Goal: Task Accomplishment & Management: Use online tool/utility

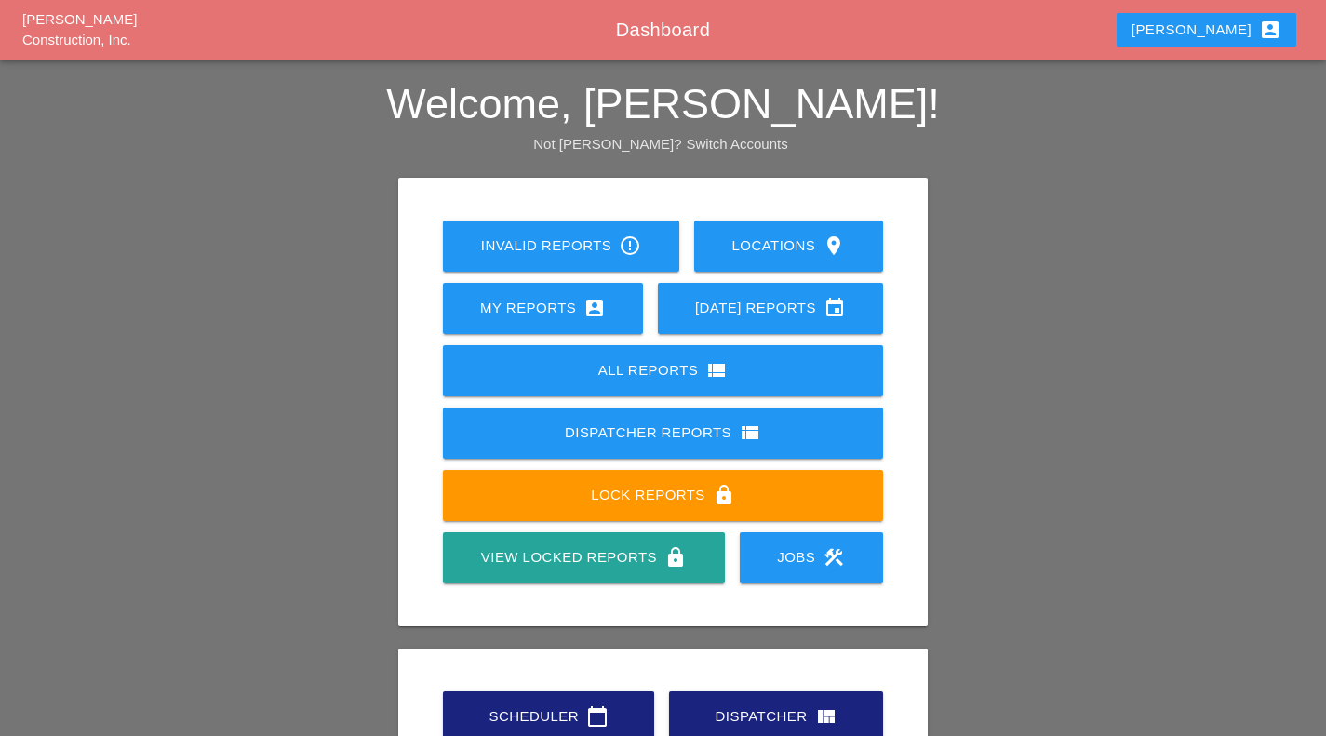
click at [619, 424] on div "Dispatcher Reports view_list" at bounding box center [663, 433] width 381 height 22
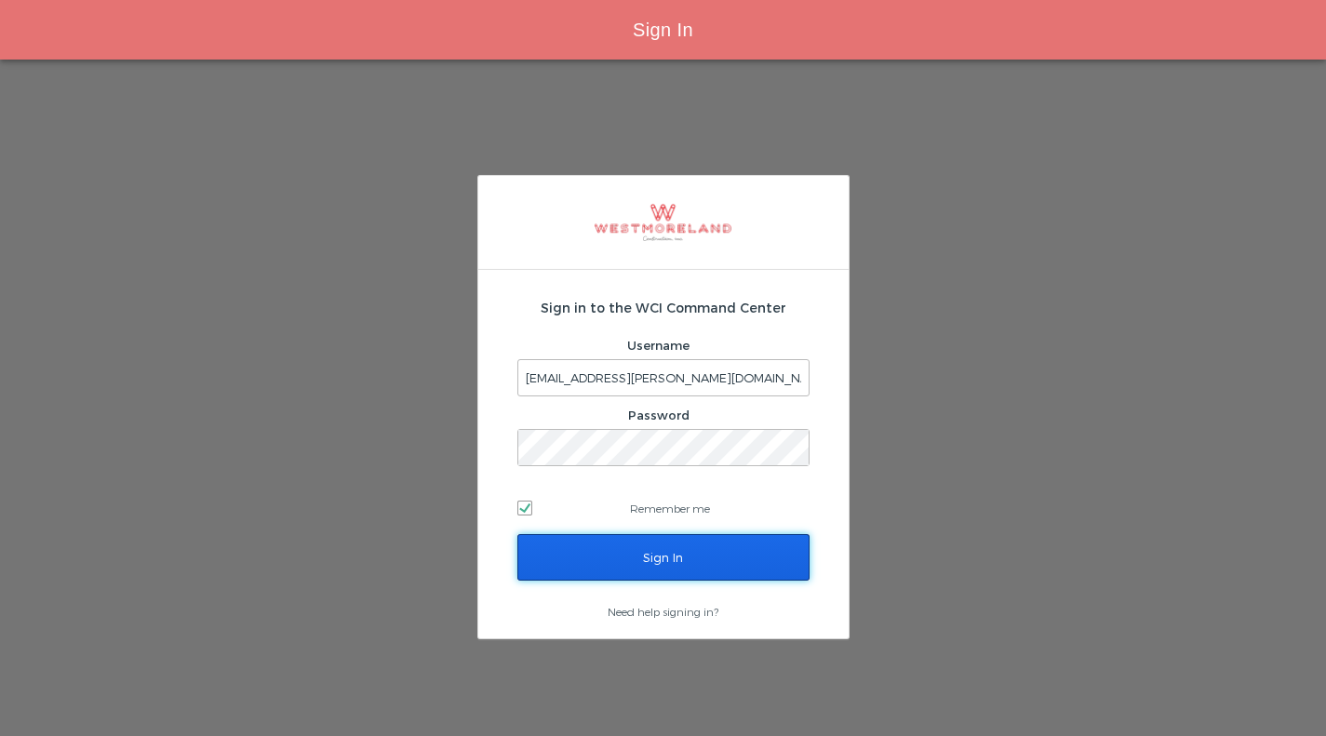
drag, startPoint x: 702, startPoint y: 562, endPoint x: 606, endPoint y: 558, distance: 96.0
click at [606, 558] on input "Sign In" at bounding box center [663, 557] width 292 height 47
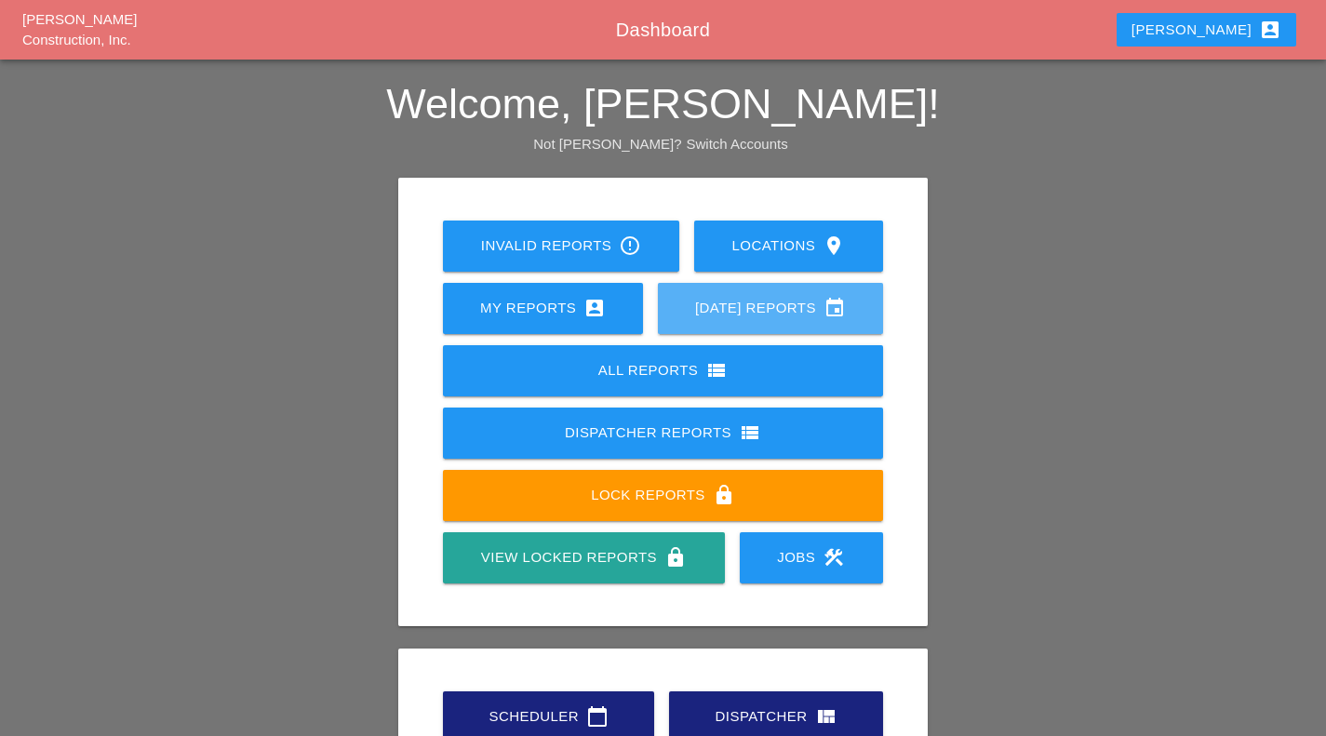
click at [692, 306] on div "Today's Reports event" at bounding box center [771, 308] width 166 height 22
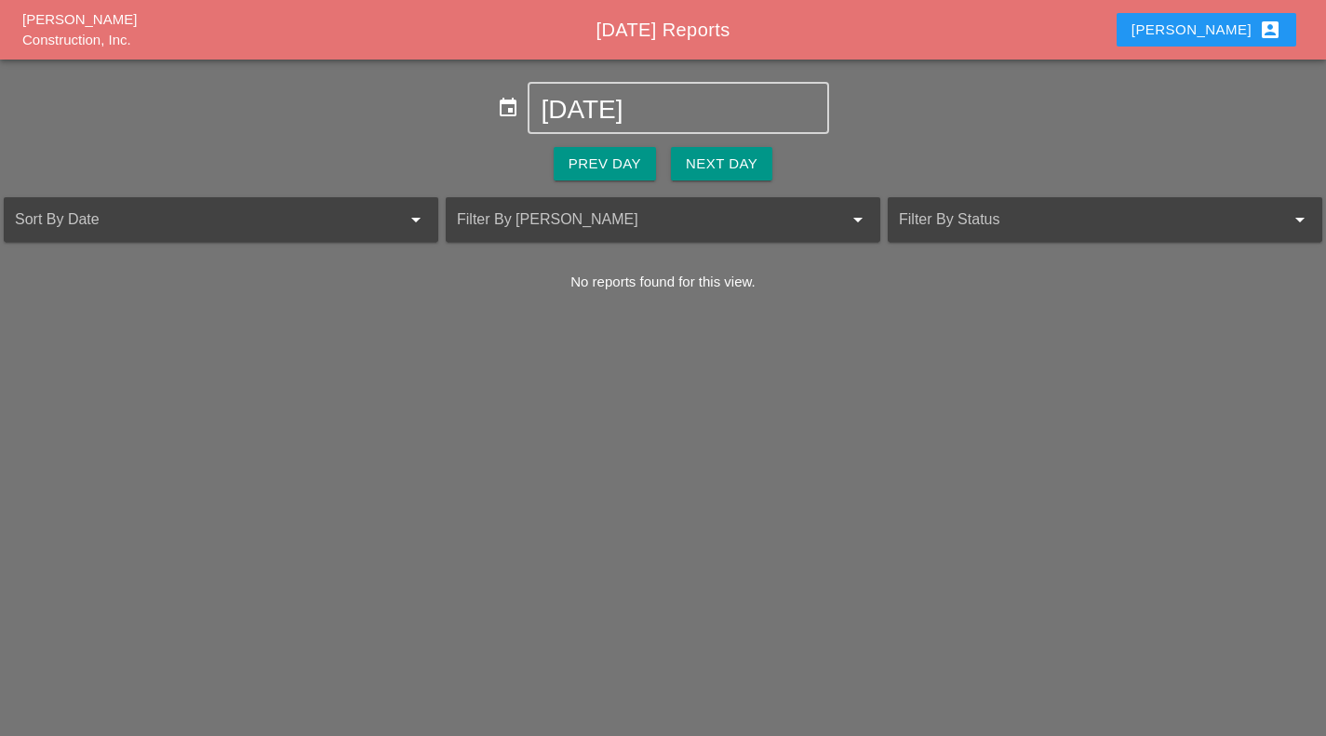
click at [712, 156] on div "Next Day" at bounding box center [722, 164] width 72 height 21
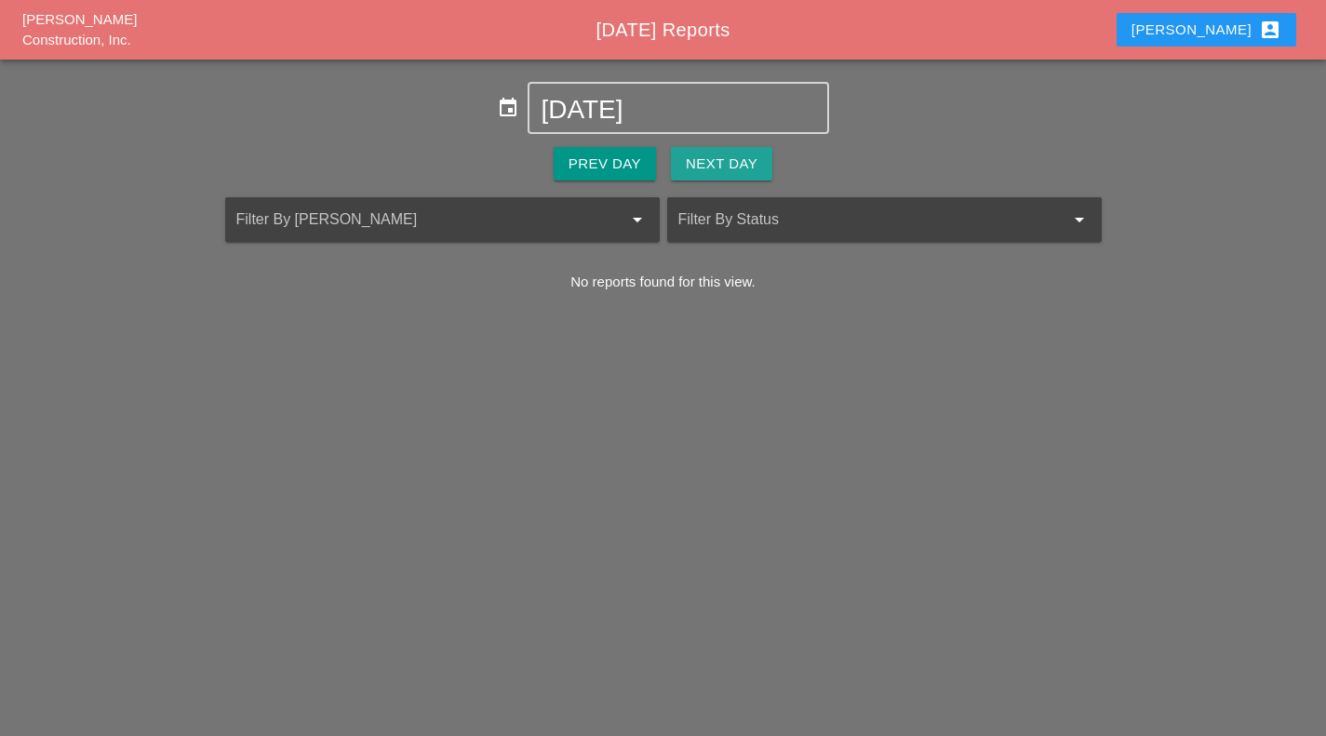
click at [712, 156] on div "Next Day" at bounding box center [722, 164] width 72 height 21
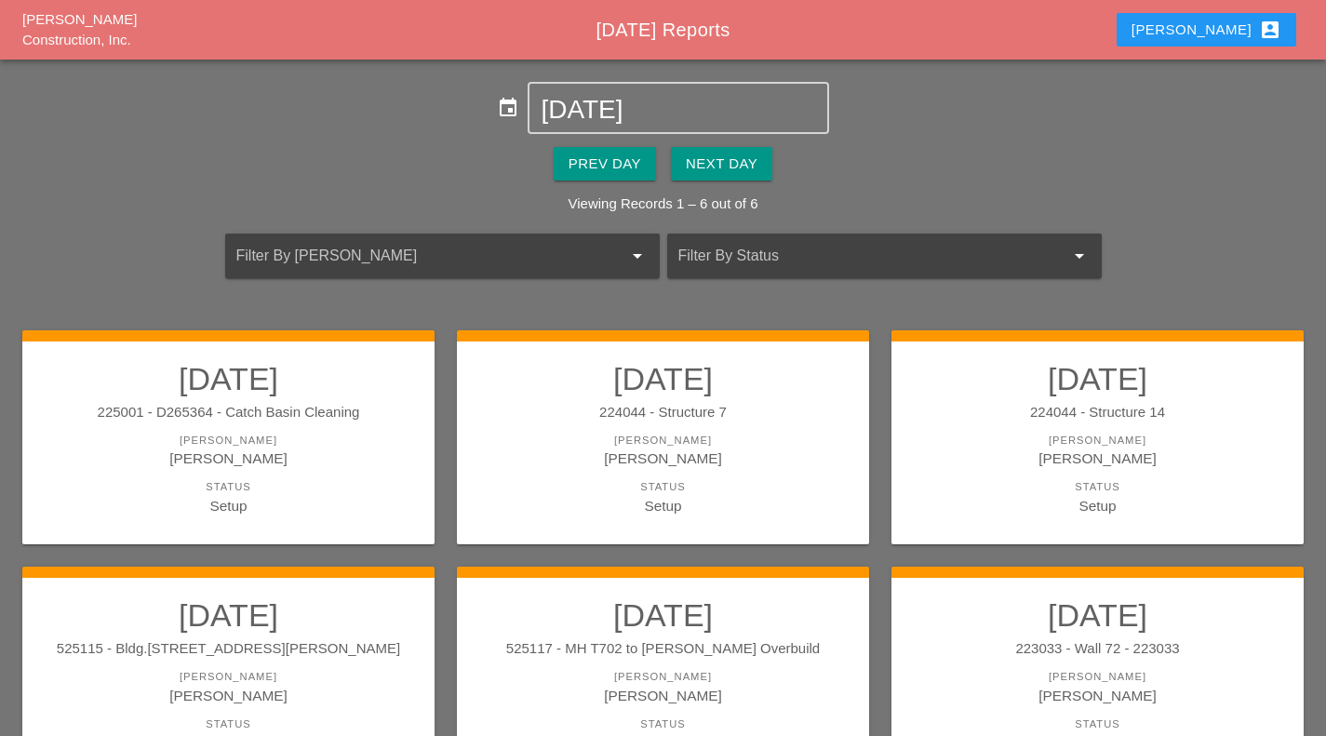
click at [1224, 29] on div "Enrico account_box" at bounding box center [1207, 30] width 150 height 22
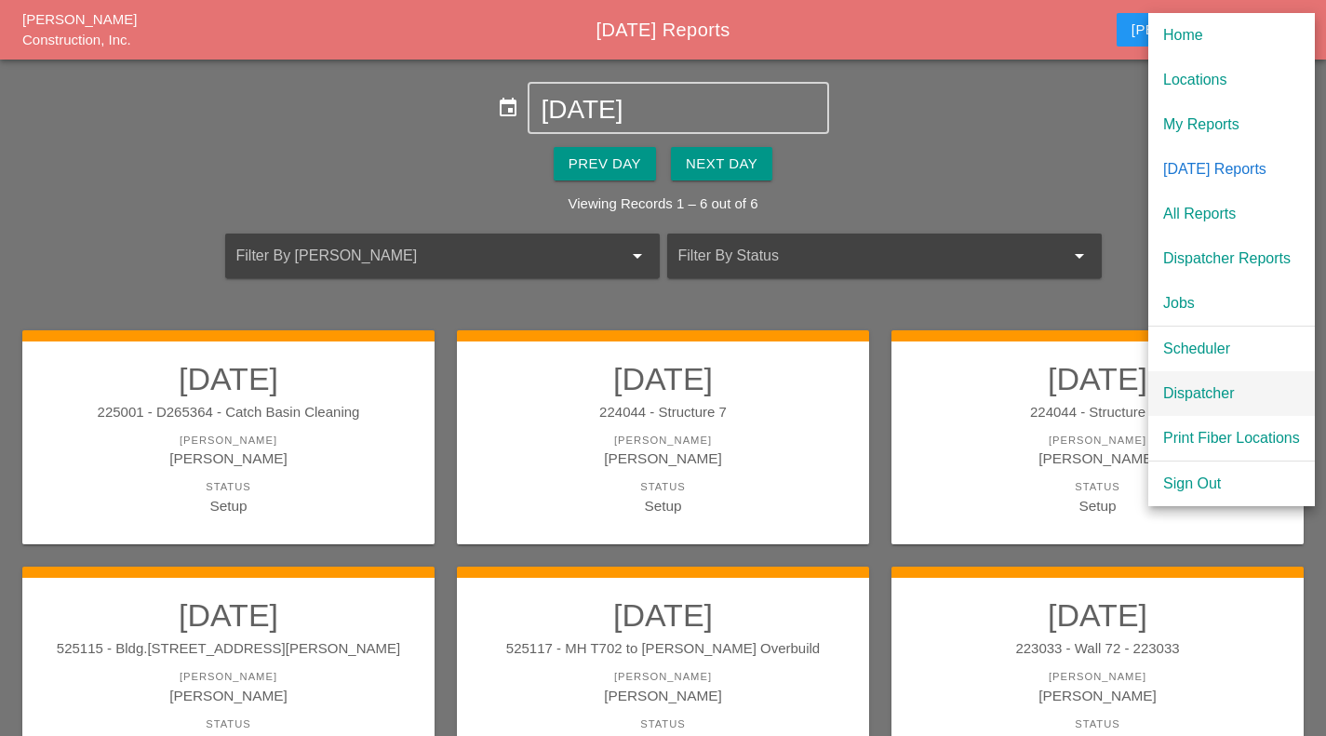
click at [1183, 390] on div "Dispatcher" at bounding box center [1231, 394] width 137 height 22
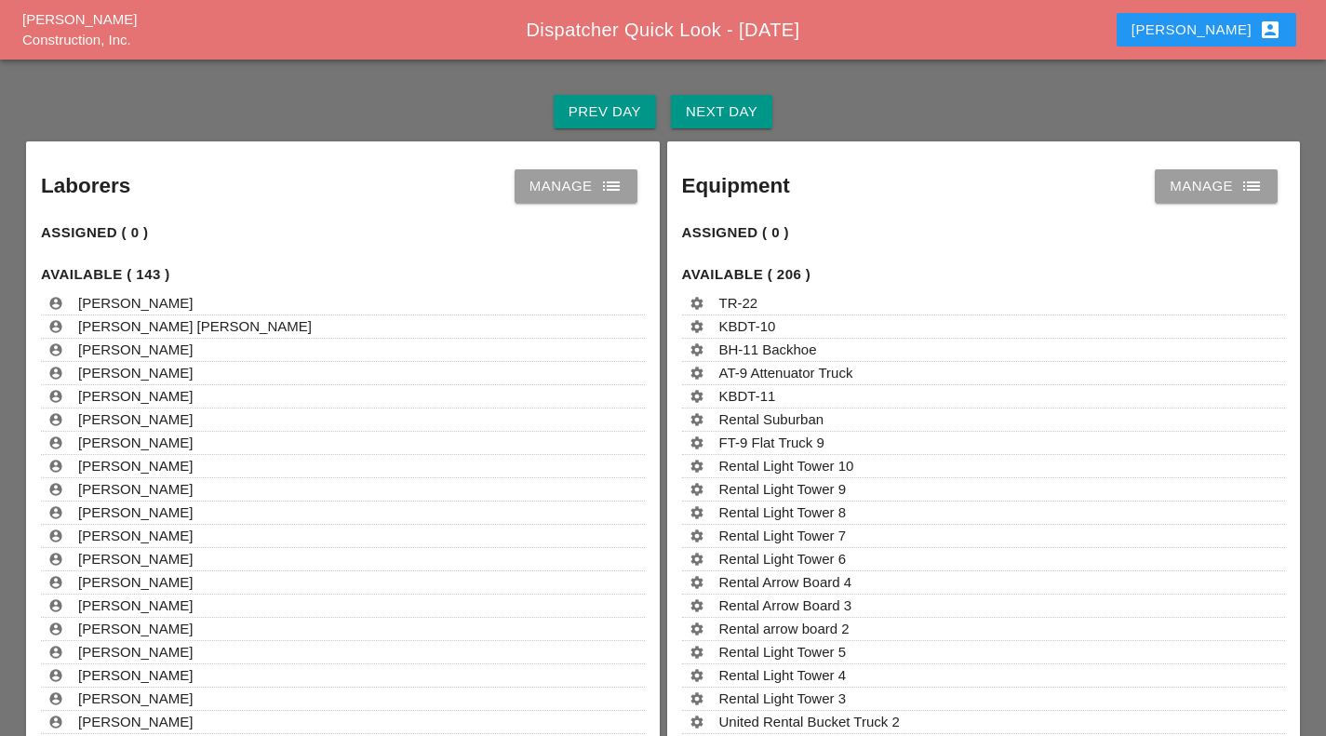
click at [756, 111] on div "Next Day" at bounding box center [722, 111] width 72 height 21
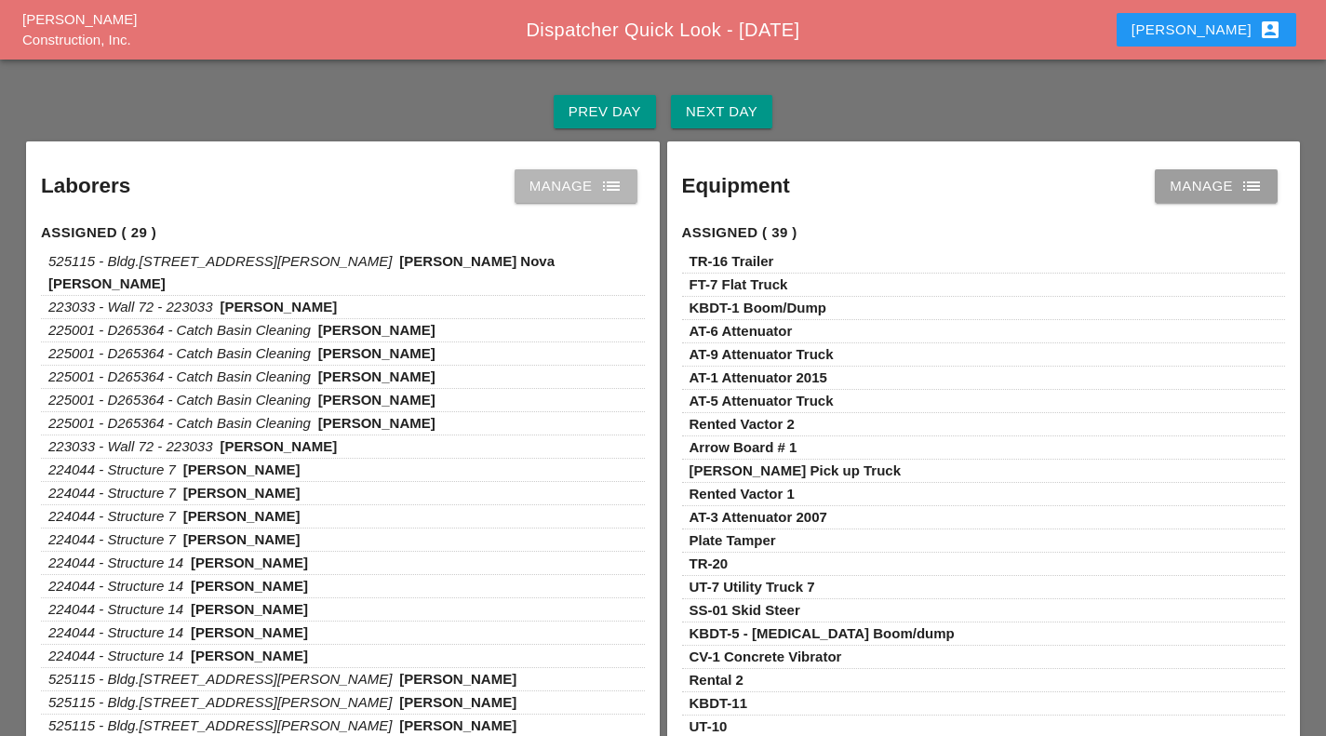
click at [610, 176] on icon "list" at bounding box center [611, 186] width 22 height 22
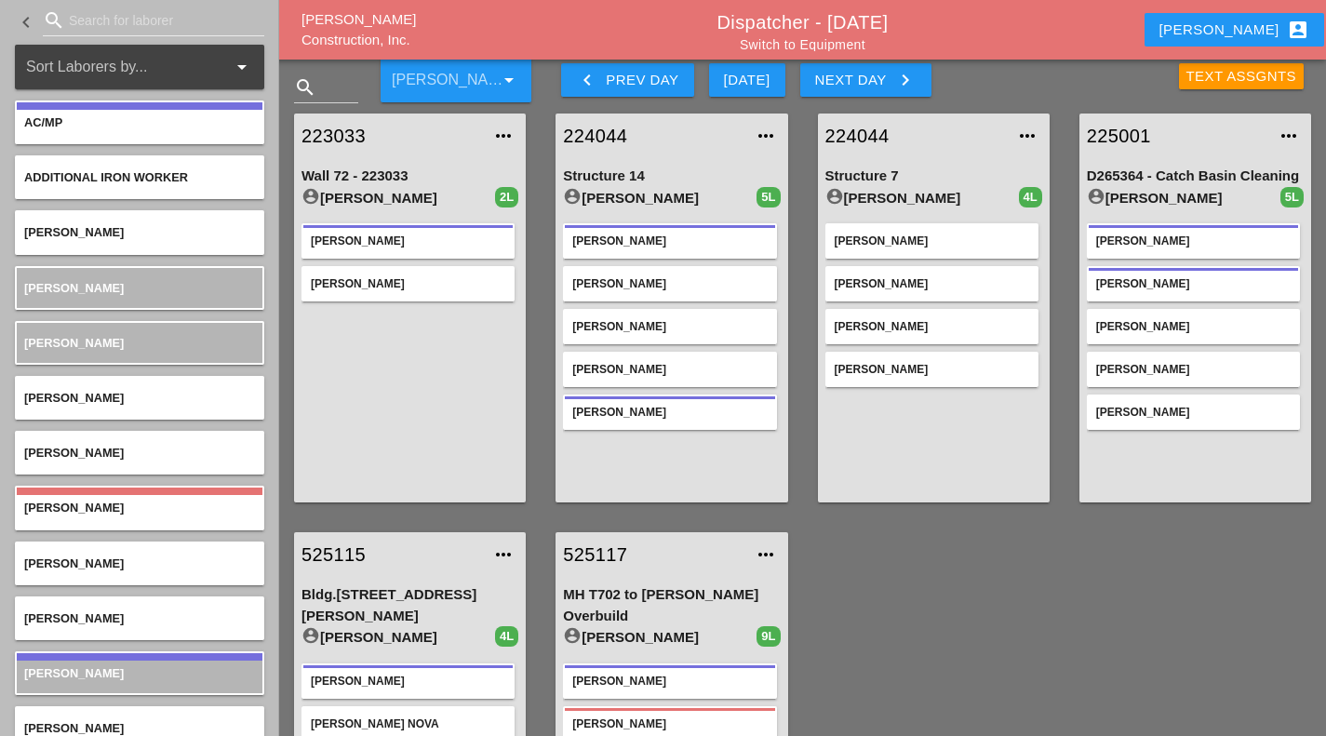
scroll to position [6, 0]
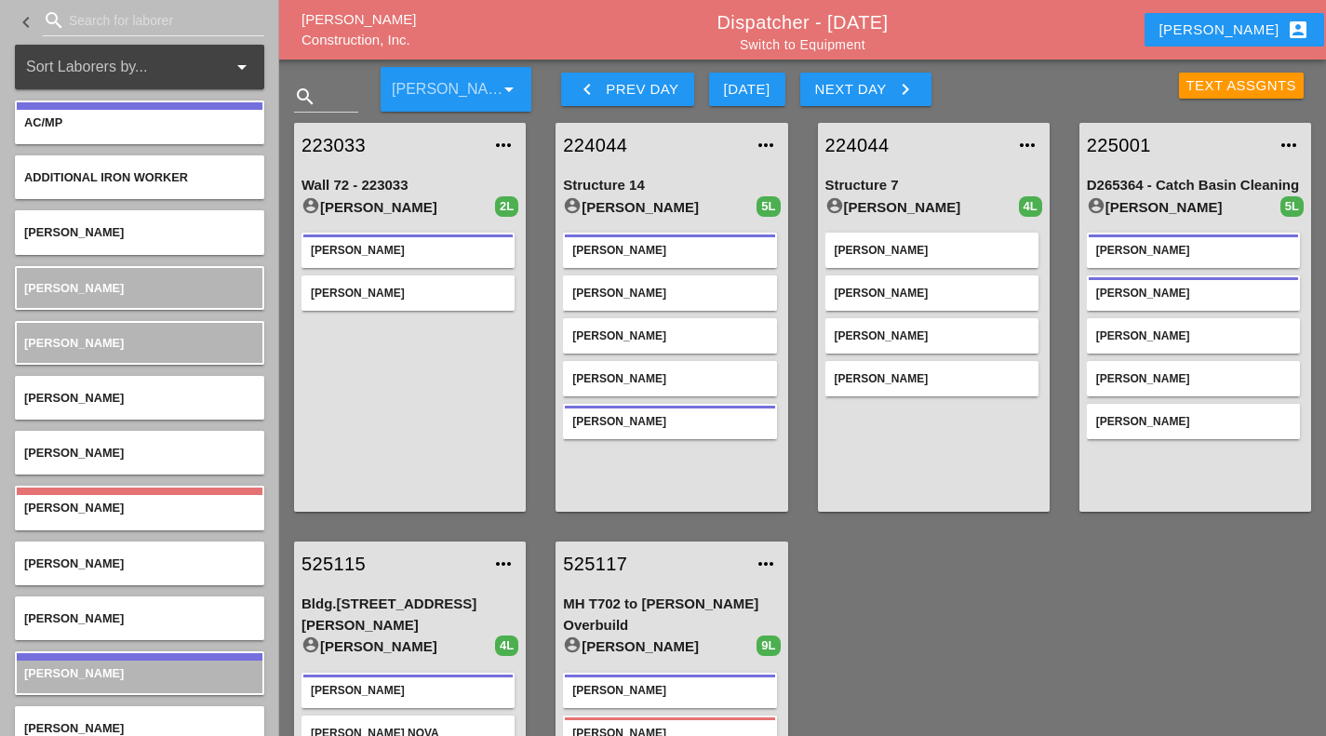
click at [1215, 87] on div "Text Assgnts" at bounding box center [1242, 85] width 111 height 21
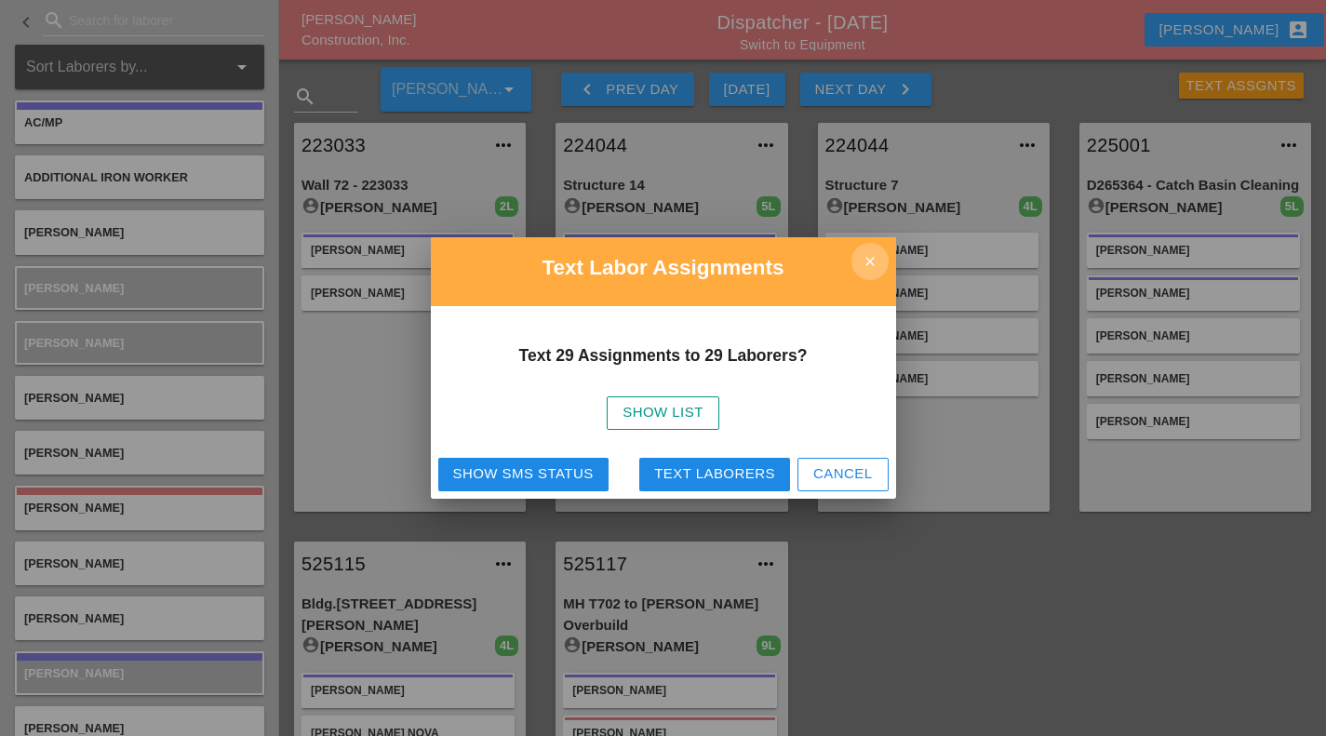
click at [866, 258] on icon "close" at bounding box center [870, 261] width 37 height 37
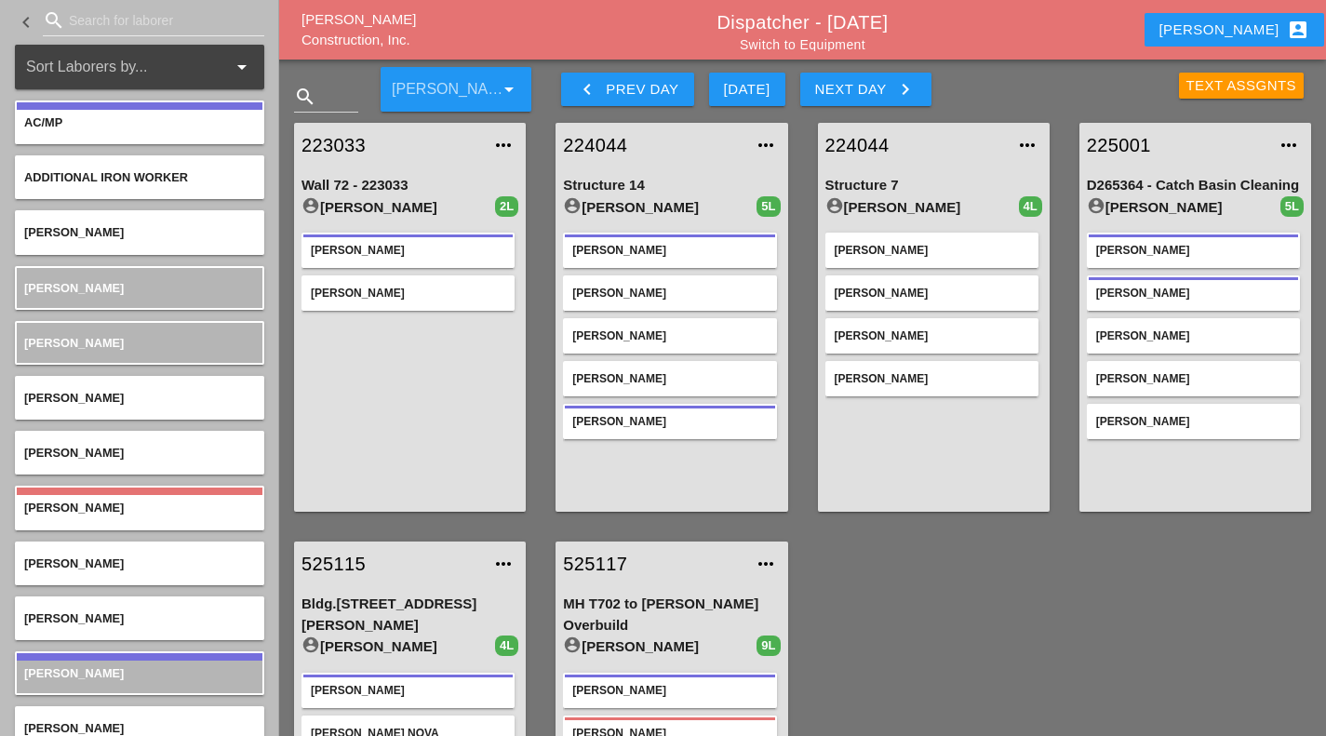
click at [1205, 85] on div "Text Assgnts" at bounding box center [1242, 85] width 111 height 21
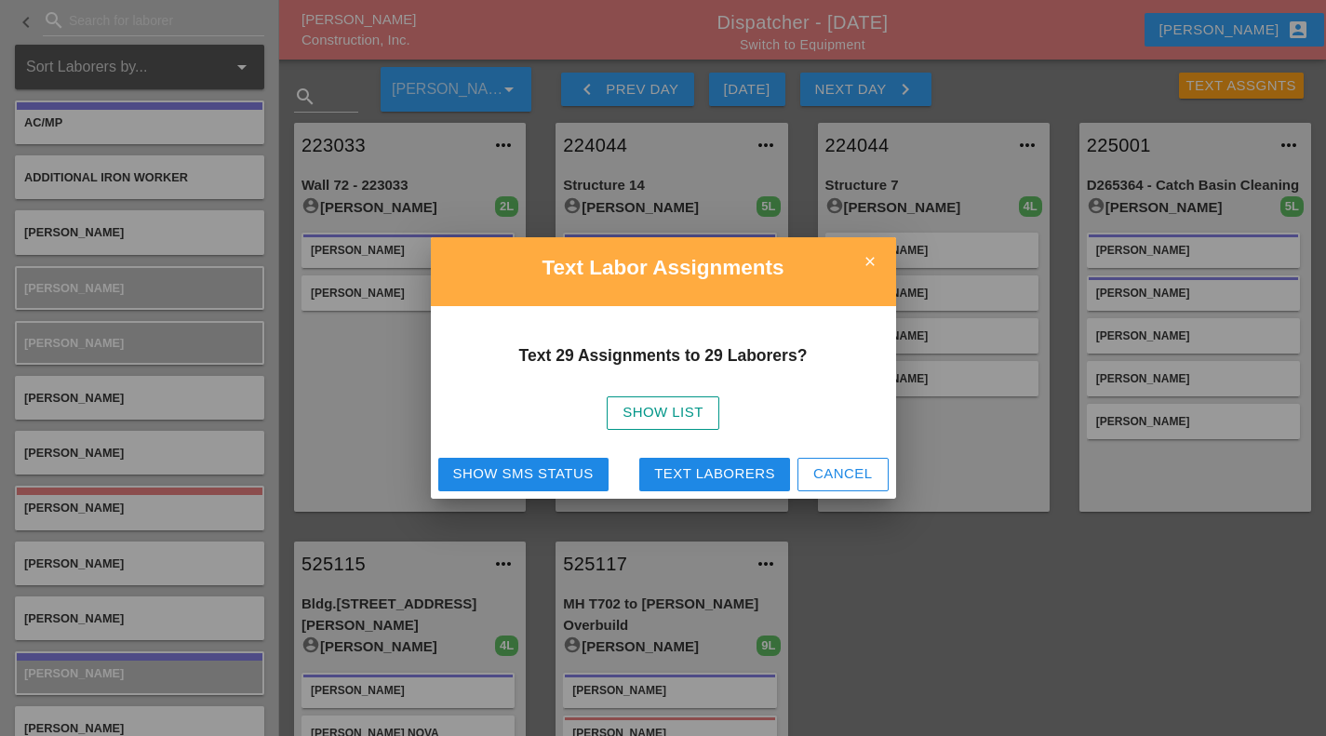
click at [731, 472] on div "Text Laborers" at bounding box center [714, 474] width 121 height 21
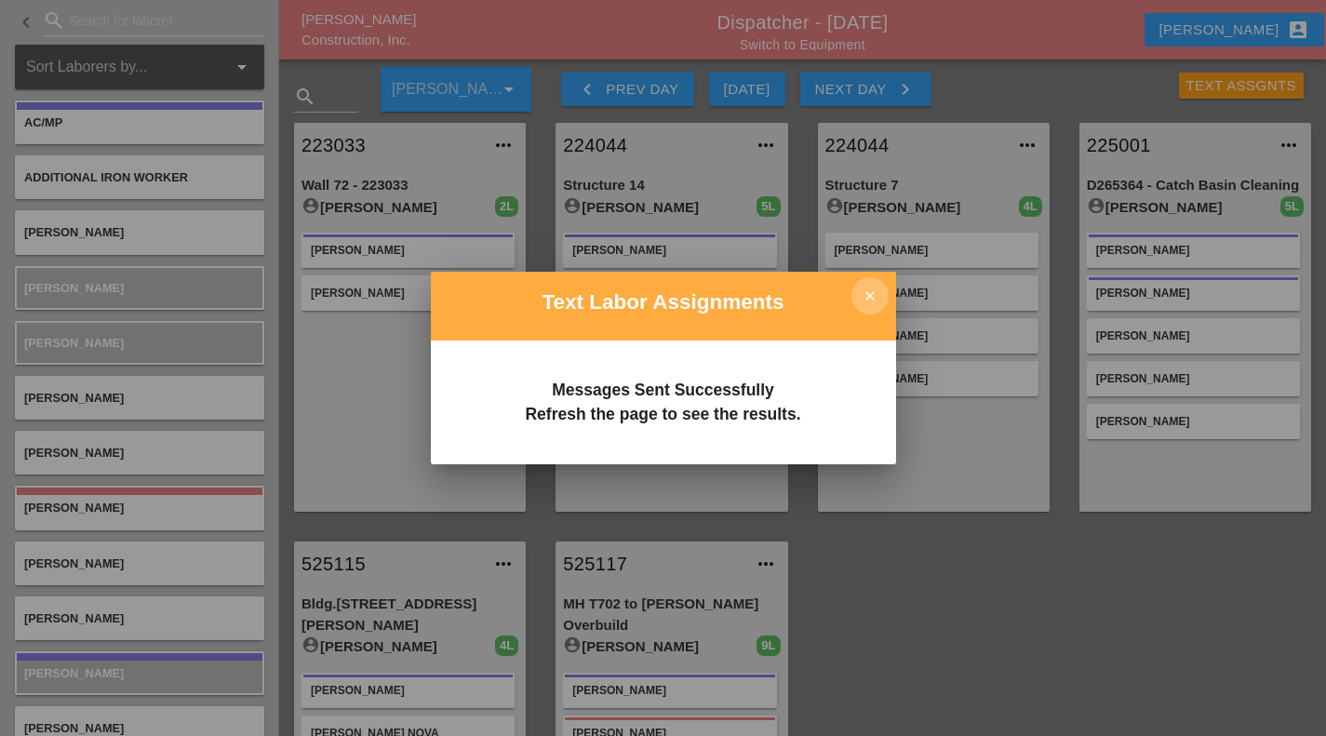
click at [869, 303] on icon "close" at bounding box center [870, 295] width 37 height 37
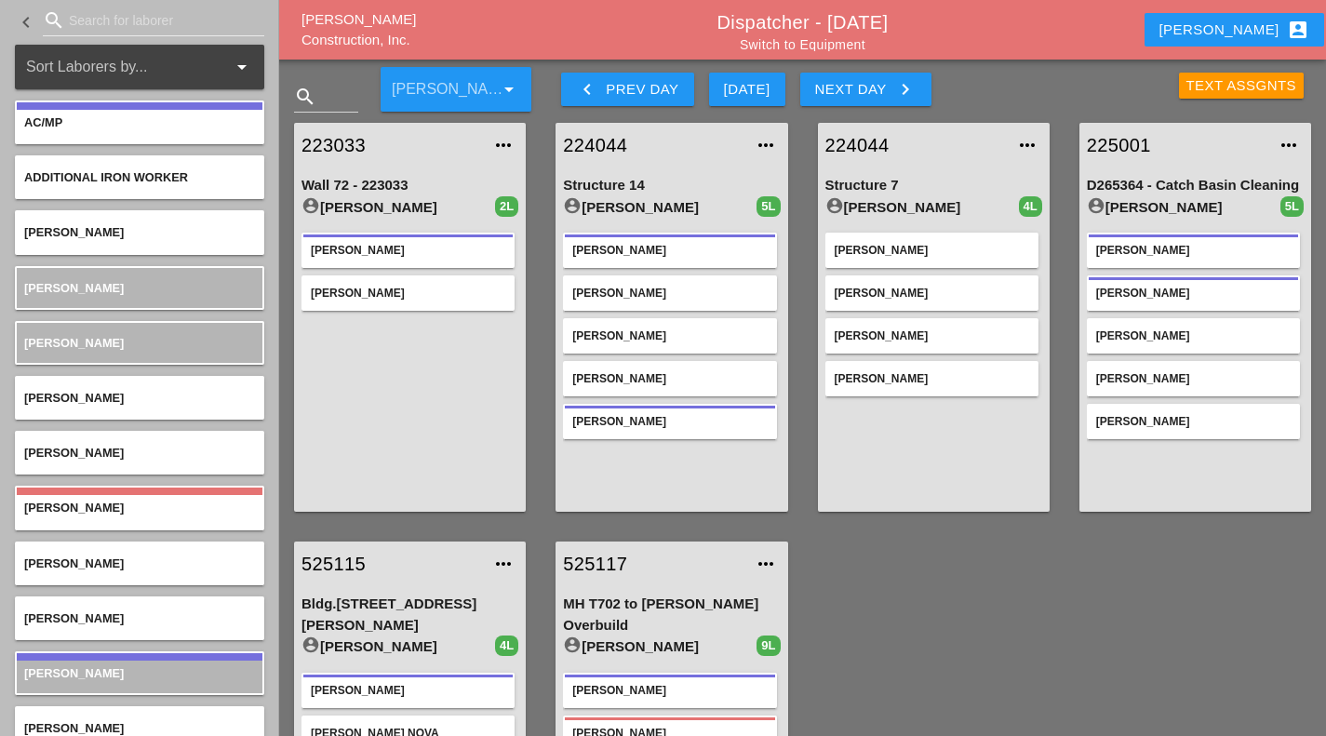
click at [1210, 87] on div "Text Assgnts" at bounding box center [1242, 85] width 111 height 21
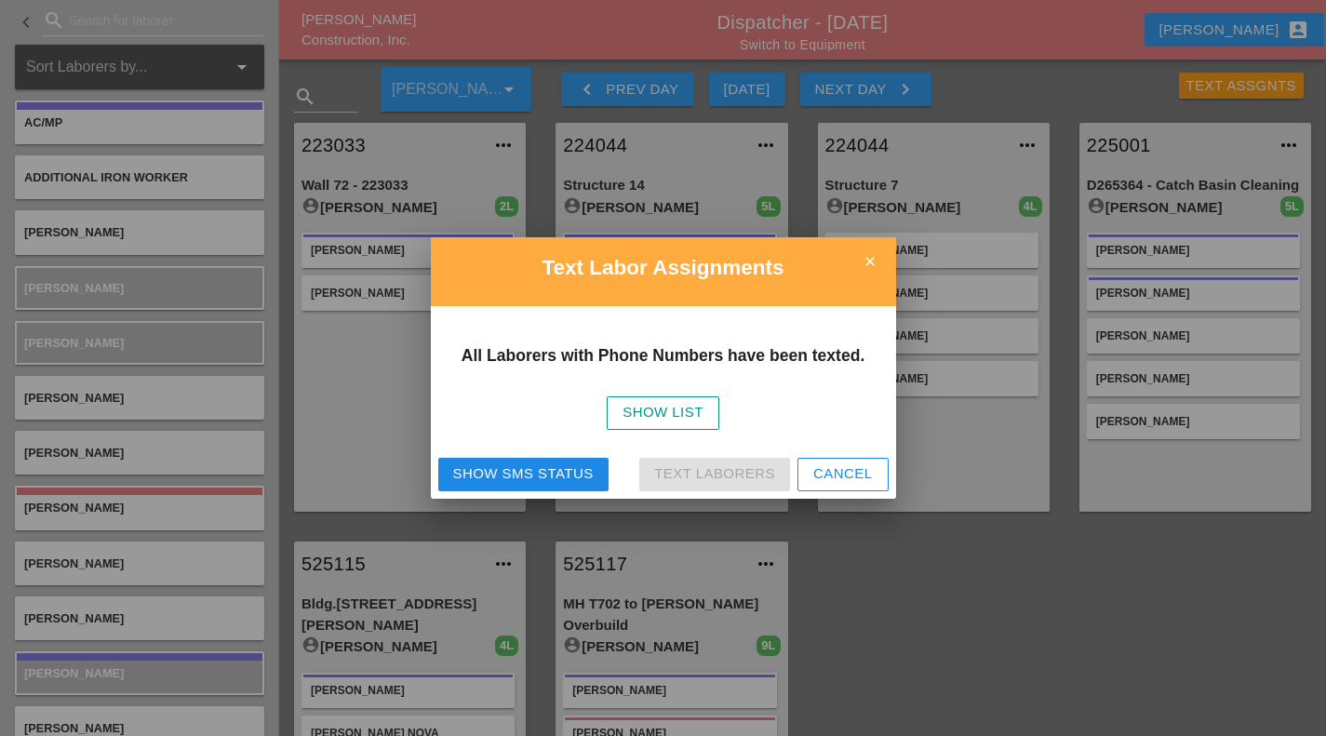
click at [478, 475] on div "Show SMS Status" at bounding box center [523, 474] width 141 height 21
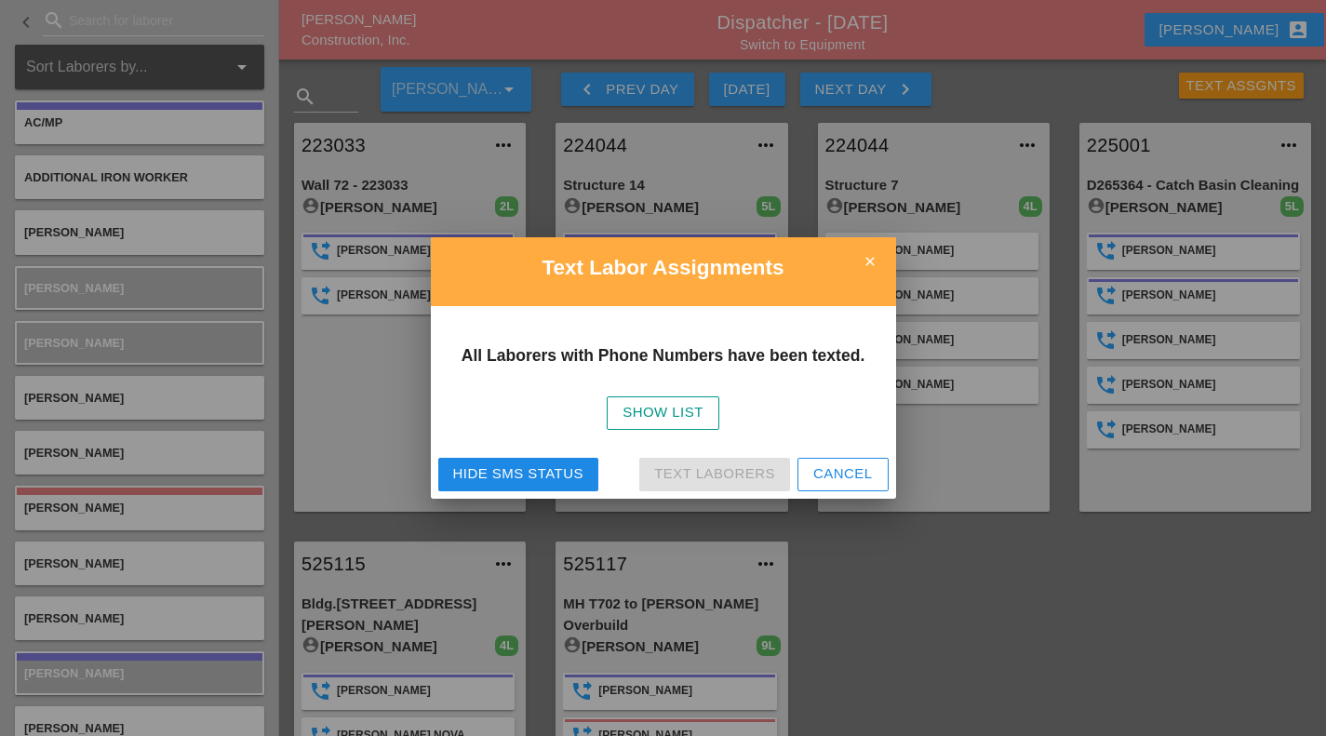
click at [864, 262] on icon "close" at bounding box center [870, 261] width 37 height 37
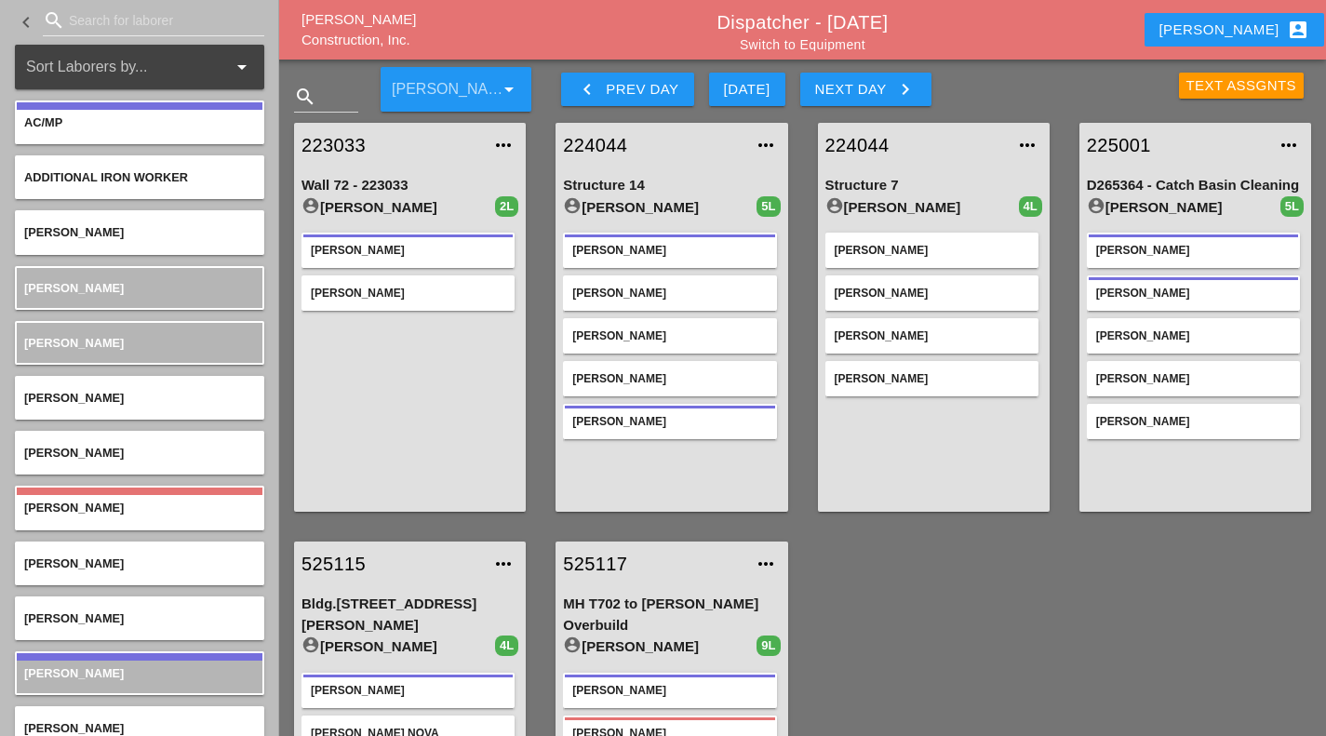
click at [1200, 88] on div "Text Assgnts" at bounding box center [1242, 85] width 111 height 21
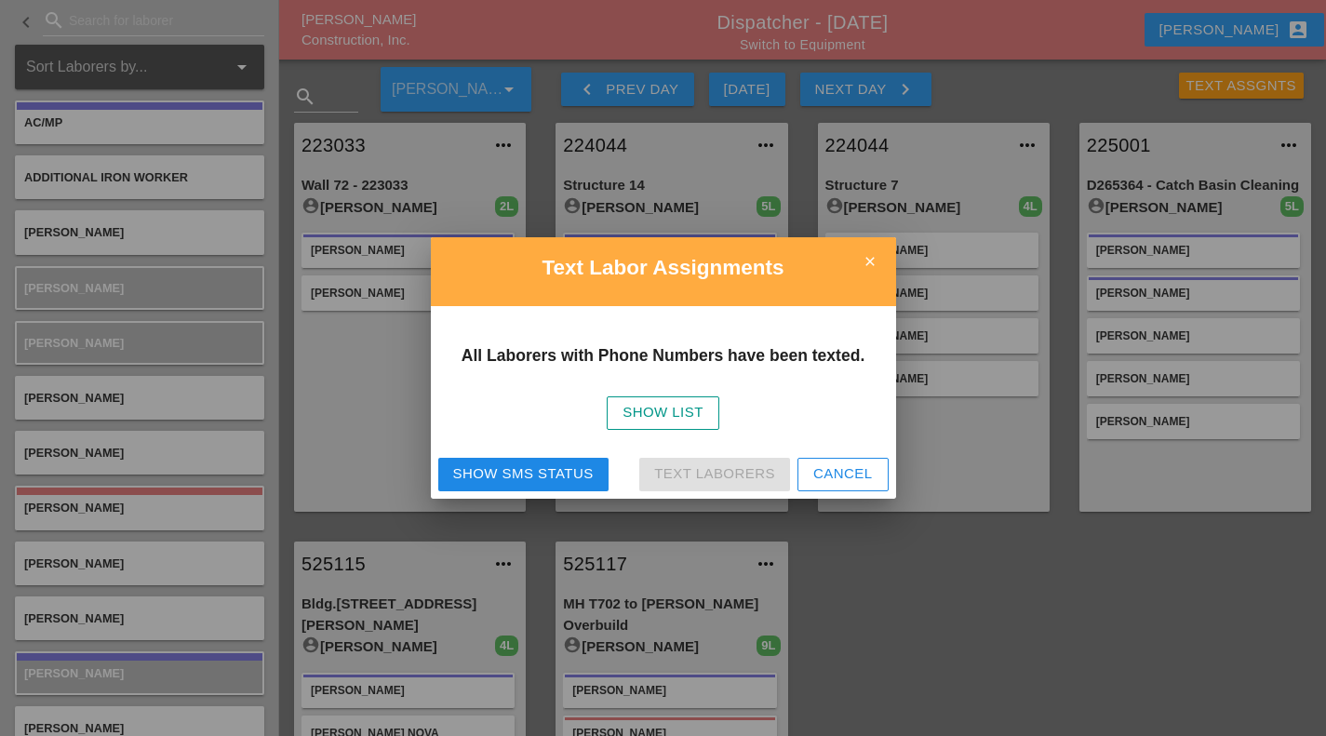
click at [511, 481] on div "Show SMS Status" at bounding box center [523, 474] width 141 height 21
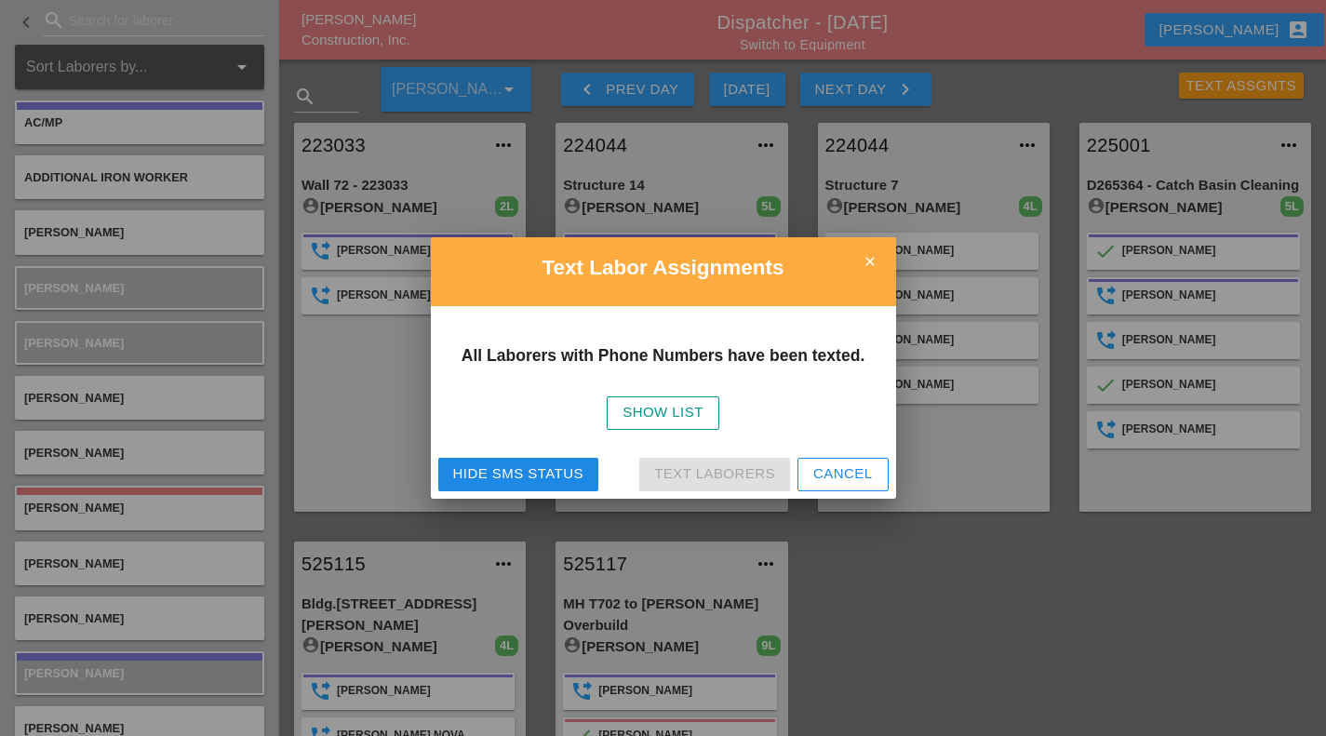
click at [871, 263] on icon "close" at bounding box center [870, 261] width 37 height 37
